Goal: Task Accomplishment & Management: Manage account settings

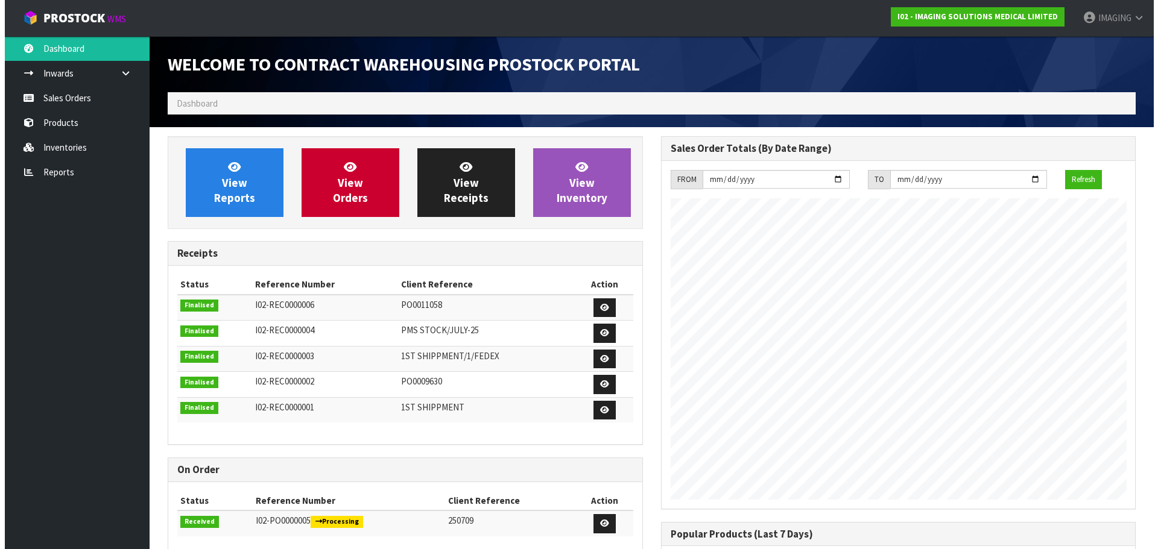
scroll to position [493, 493]
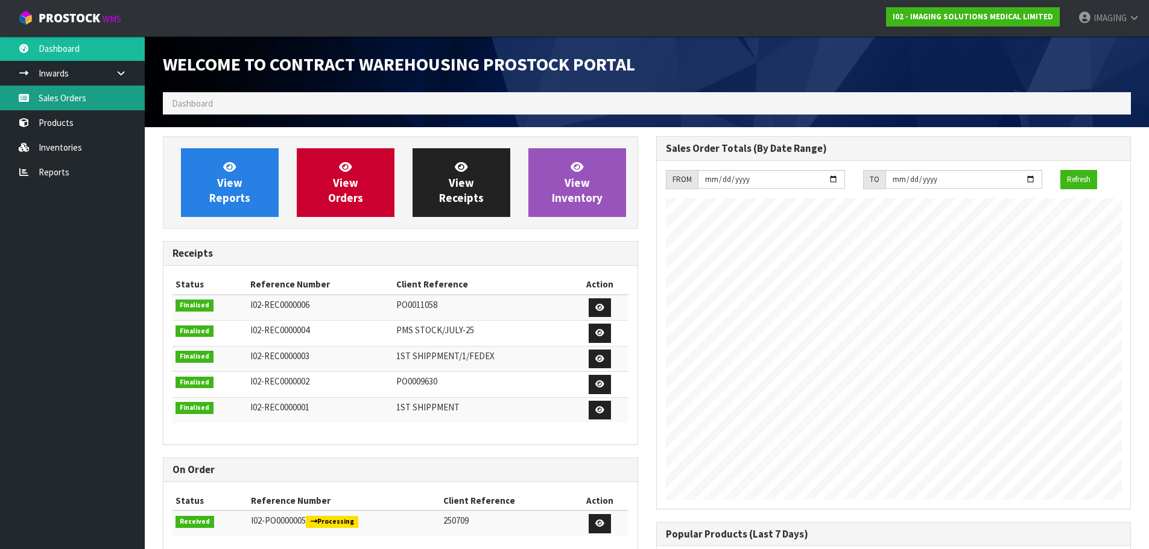
click at [54, 96] on link "Sales Orders" at bounding box center [72, 98] width 145 height 25
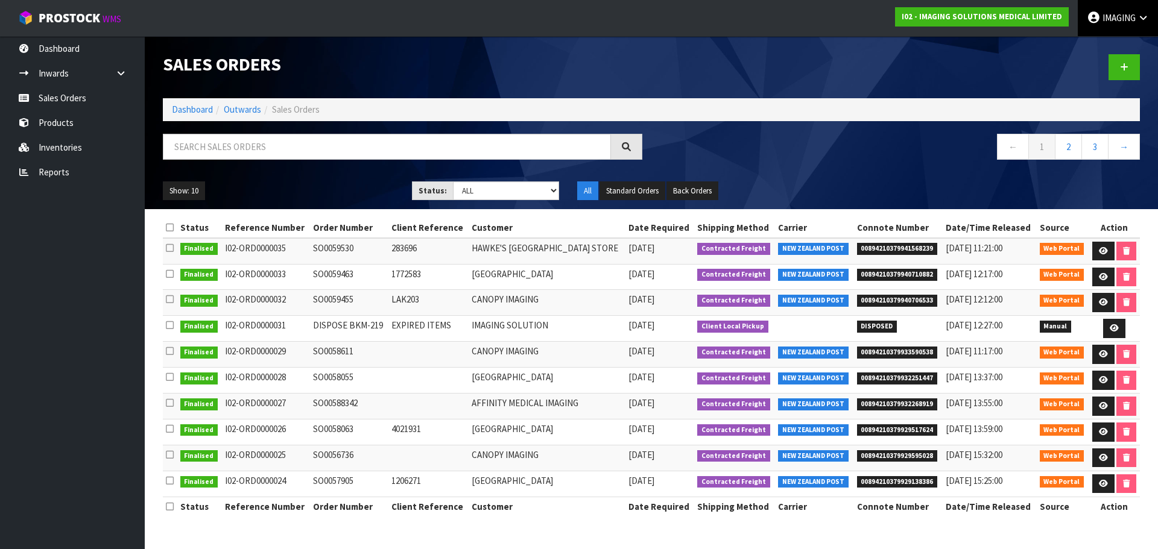
click at [1126, 22] on span "IMAGING" at bounding box center [1118, 17] width 33 height 11
click at [1098, 49] on link "Logout" at bounding box center [1109, 48] width 95 height 16
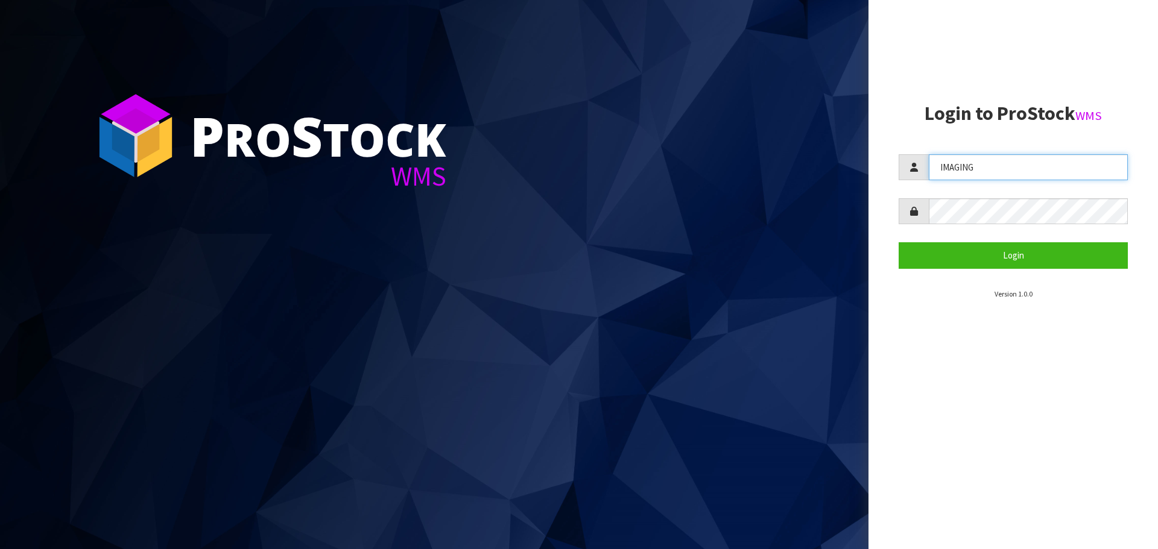
click at [1023, 170] on input "IMAGING" at bounding box center [1028, 167] width 199 height 26
type input "Aquacooler"
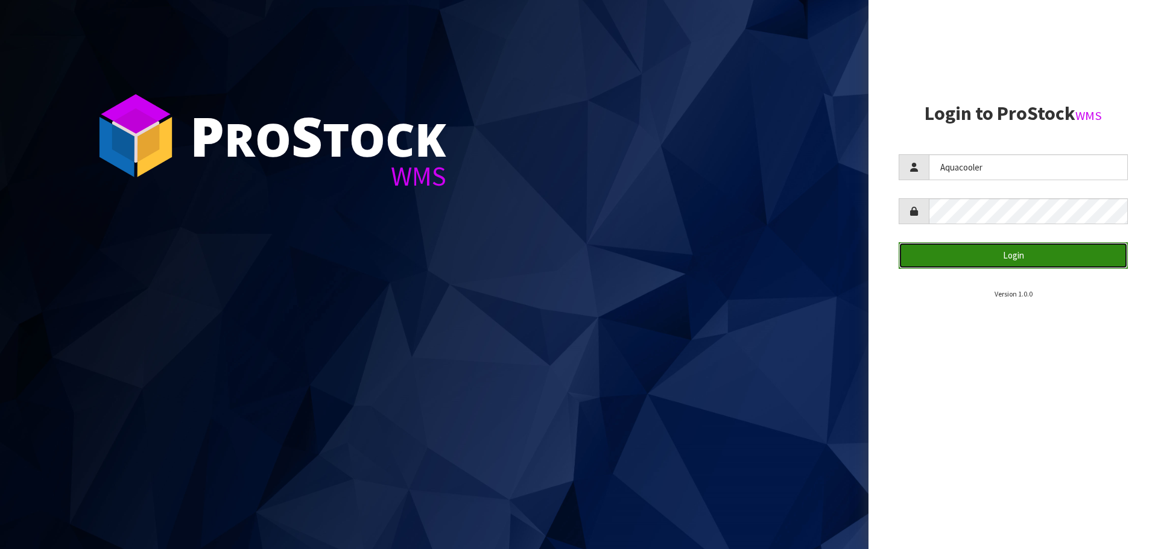
click at [1030, 265] on button "Login" at bounding box center [1012, 255] width 229 height 26
